Goal: Task Accomplishment & Management: Complete application form

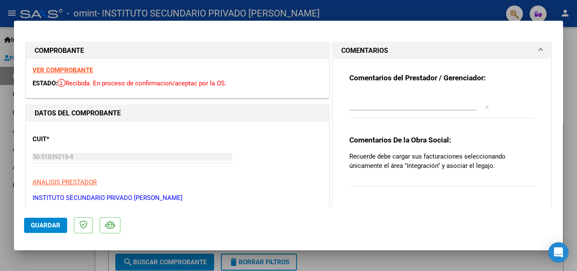
drag, startPoint x: 571, startPoint y: 55, endPoint x: 547, endPoint y: 41, distance: 28.0
click at [571, 54] on div at bounding box center [288, 135] width 577 height 271
type input "$ 0,00"
